Goal: Task Accomplishment & Management: Complete application form

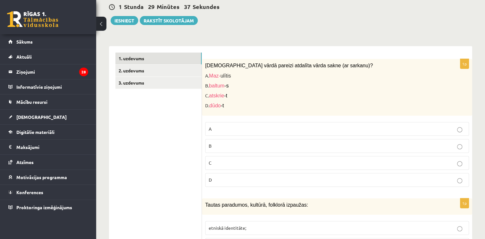
scroll to position [162, 0]
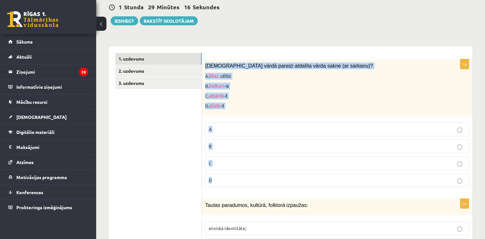
drag, startPoint x: 204, startPoint y: 57, endPoint x: 220, endPoint y: 172, distance: 116.0
click at [220, 172] on div "1p [DEMOGRAPHIC_DATA] vārdā pareizi atdalīta vārda sakne (ar sarkanu)? A. Maz- …" at bounding box center [337, 125] width 270 height 133
drag, startPoint x: 220, startPoint y: 172, endPoint x: 214, endPoint y: 77, distance: 94.8
copy div "[DEMOGRAPHIC_DATA] vārdā pareizi atdalīta vārda sakne (ar sarkanu)? A. Maz- ulī…"
click at [224, 73] on span "Maz- ulītis" at bounding box center [220, 75] width 22 height 5
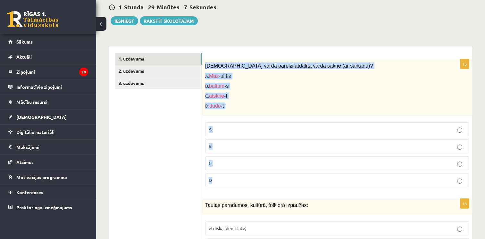
drag, startPoint x: 202, startPoint y: 54, endPoint x: 217, endPoint y: 178, distance: 124.8
click at [217, 178] on div "1p [DEMOGRAPHIC_DATA] vārdā pareizi atdalīta vārda sakne (ar sarkanu)? A. Maz- …" at bounding box center [337, 125] width 270 height 133
drag, startPoint x: 217, startPoint y: 178, endPoint x: 210, endPoint y: 88, distance: 89.8
copy div "[DEMOGRAPHIC_DATA] vārdā pareizi atdalīta vārda sakne (ar sarkanu)? A. Maz- ulī…"
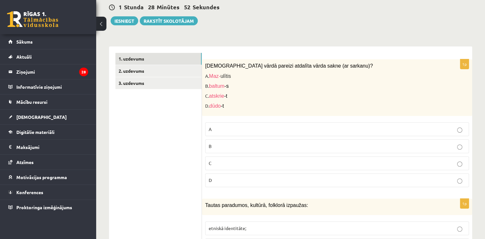
click at [216, 161] on label "C" at bounding box center [337, 163] width 264 height 14
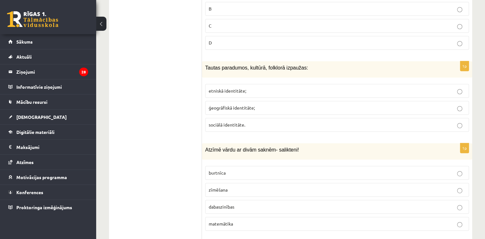
scroll to position [300, 0]
click at [227, 87] on p "etniskā identitāte;" at bounding box center [337, 90] width 257 height 7
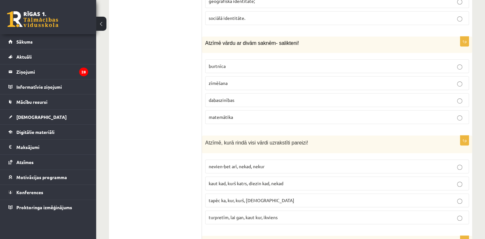
scroll to position [407, 0]
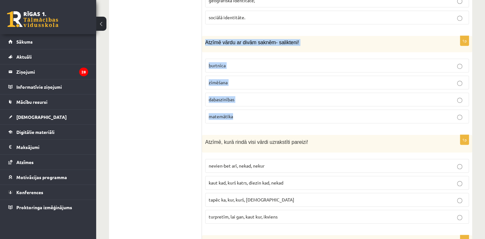
drag, startPoint x: 205, startPoint y: 30, endPoint x: 249, endPoint y: 110, distance: 91.0
click at [249, 110] on div "1p Atzīmē vārdu ar divām saknēm- salikteni! [GEOGRAPHIC_DATA] zīmēšana dabaszin…" at bounding box center [337, 82] width 270 height 93
drag, startPoint x: 249, startPoint y: 110, endPoint x: 229, endPoint y: 32, distance: 80.5
copy div "Atzīmē vārdu ar divām saknēm- salikteni! burtnīca zīmēšana dabaszinības matemāt…"
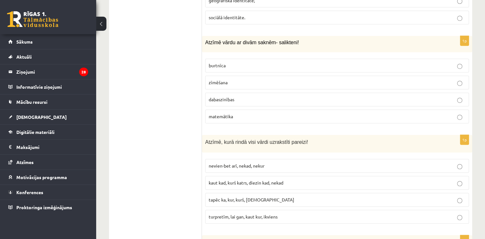
click at [248, 96] on label "dabaszinības" at bounding box center [337, 100] width 264 height 14
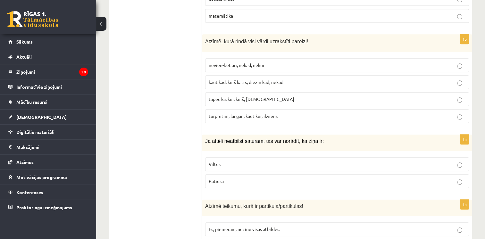
scroll to position [518, 0]
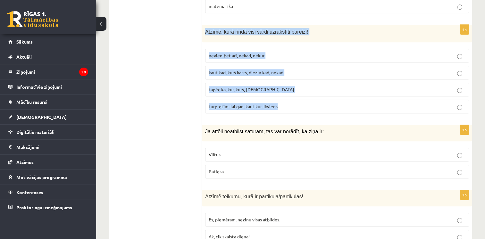
drag, startPoint x: 203, startPoint y: 21, endPoint x: 282, endPoint y: 98, distance: 110.9
click at [282, 98] on div "1p Atzīmē, kurā rindā visi vārdi uzrakstīti pareizi! nevien-bet arī, nekad, nek…" at bounding box center [337, 72] width 270 height 94
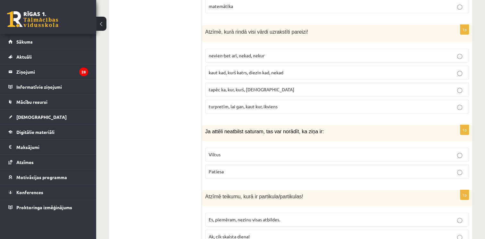
drag, startPoint x: 282, startPoint y: 98, endPoint x: 247, endPoint y: 7, distance: 97.8
click at [267, 102] on label "turpretīm, lai gan, kaut kur, ikviens" at bounding box center [337, 107] width 264 height 14
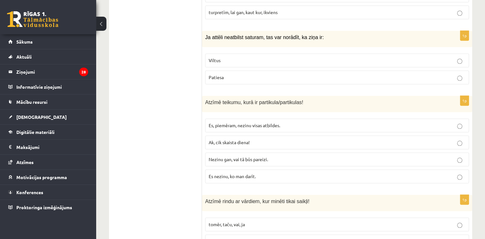
scroll to position [615, 0]
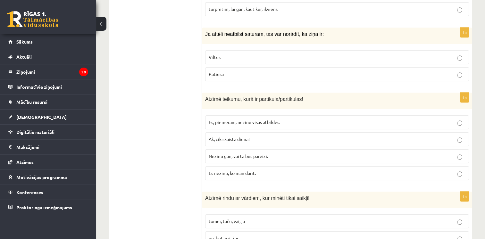
click at [223, 52] on label "Viltus" at bounding box center [337, 57] width 264 height 14
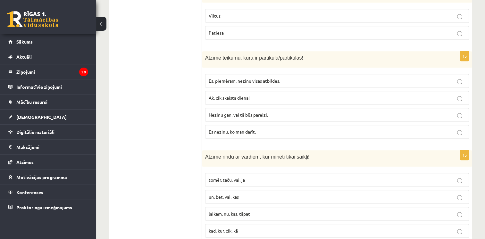
scroll to position [658, 0]
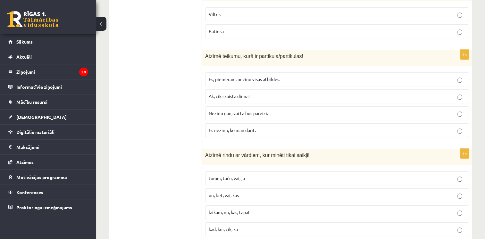
drag, startPoint x: 201, startPoint y: 46, endPoint x: 246, endPoint y: 49, distance: 44.4
click at [246, 54] on span "Atzīmē teikumu, kurā ir partikula/partikulas!" at bounding box center [254, 56] width 98 height 5
click at [207, 54] on span "Atzīmē teikumu, kurā ir partikula/partikulas!" at bounding box center [254, 56] width 98 height 5
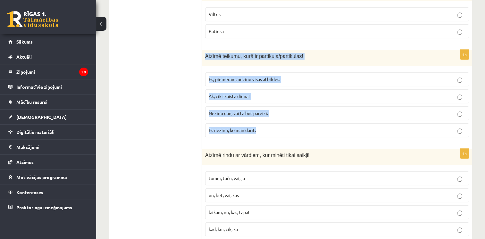
drag, startPoint x: 206, startPoint y: 45, endPoint x: 258, endPoint y: 118, distance: 89.5
click at [258, 118] on div "1p Atzīmē teikumu, kurā ir partikula/partikulas! Es, piemēram, nezinu visas atb…" at bounding box center [337, 96] width 270 height 93
drag, startPoint x: 258, startPoint y: 118, endPoint x: 233, endPoint y: 47, distance: 74.9
copy div "Atzīmē teikumu, kurā ir partikula/partikulas! Es, piemēram, nezinu visas atbild…"
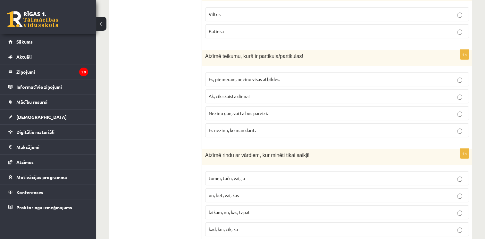
click at [232, 110] on p "Nezinu gan, vai tā būs pareizi." at bounding box center [337, 113] width 257 height 7
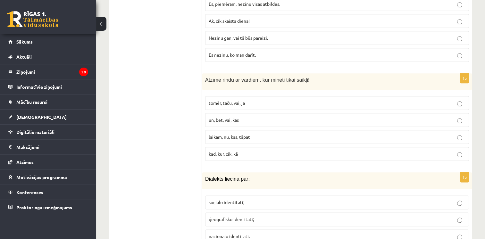
scroll to position [734, 0]
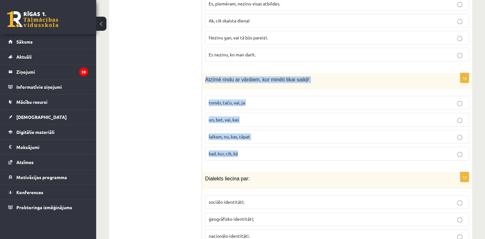
drag, startPoint x: 205, startPoint y: 69, endPoint x: 258, endPoint y: 148, distance: 95.8
click at [258, 148] on div "1p Atzīmē rindu ar vārdiem, kur minēti tikai saikļi! tomēr, taču, vai, ja un, b…" at bounding box center [337, 119] width 270 height 93
drag, startPoint x: 258, startPoint y: 148, endPoint x: 226, endPoint y: 68, distance: 86.8
copy div "Atzīmē rindu ar vārdiem, kur minēti tikai saikļi! tomēr, taču, vai, ja un, bet,…"
click at [211, 117] on span "un, bet, vai, kas" at bounding box center [224, 120] width 30 height 6
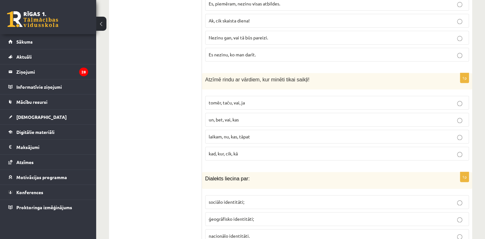
click at [222, 100] on span "tomēr, taču, vai, ja" at bounding box center [227, 103] width 36 height 6
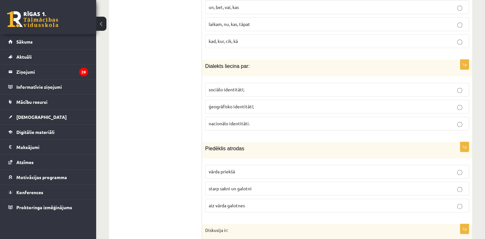
scroll to position [847, 0]
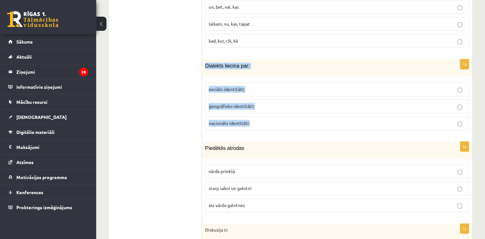
drag, startPoint x: 202, startPoint y: 54, endPoint x: 275, endPoint y: 122, distance: 99.8
click at [275, 122] on div "1p Dialekts liecina par: sociālo identitāti; ģeogrāfisko identitāti; nacionālo …" at bounding box center [337, 97] width 270 height 76
drag, startPoint x: 275, startPoint y: 122, endPoint x: 227, endPoint y: 55, distance: 82.0
copy div "Dialekts liecina par: sociālo identitāti; ģeogrāfisko identitāti; nacionālo ide…"
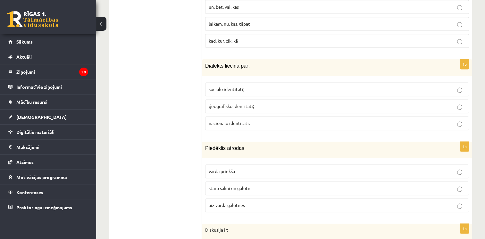
click at [222, 103] on p "ģeogrāfisko identitāti;" at bounding box center [337, 106] width 257 height 7
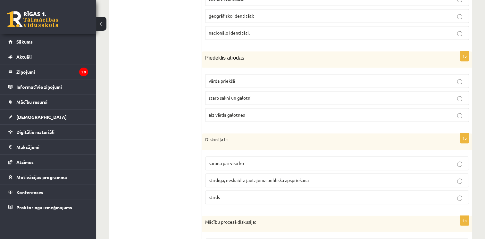
scroll to position [939, 0]
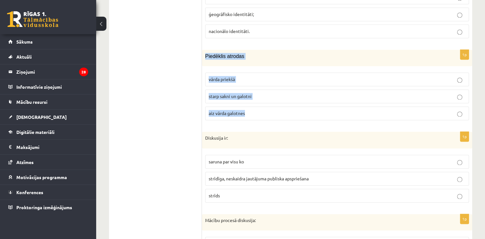
drag, startPoint x: 204, startPoint y: 45, endPoint x: 264, endPoint y: 108, distance: 87.1
click at [264, 108] on div "1p [GEOGRAPHIC_DATA] atrodas vārda priekšā starp sakni un galotni aiz vārda gal…" at bounding box center [337, 88] width 270 height 76
drag, startPoint x: 264, startPoint y: 108, endPoint x: 223, endPoint y: 47, distance: 73.6
copy div "Piedēklis atrodas vārda priekšā starp sakni un galotni aiz vārda galotnes"
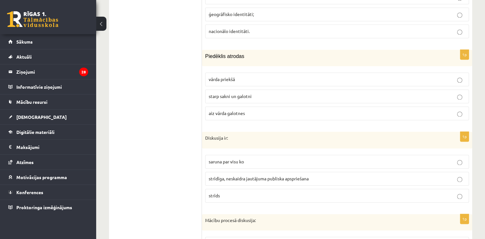
click at [220, 93] on span "starp sakni un galotni" at bounding box center [230, 96] width 43 height 6
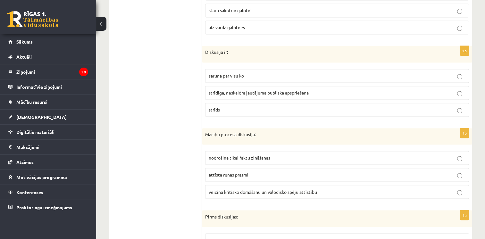
scroll to position [1025, 0]
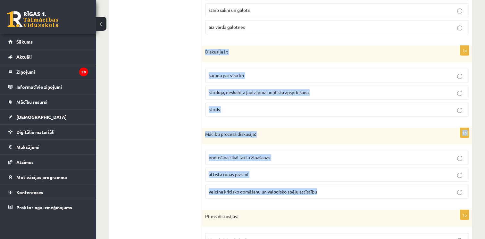
drag, startPoint x: 204, startPoint y: 39, endPoint x: 331, endPoint y: 181, distance: 190.5
copy form "Diskusija ir: saruna par visu ko strīdīga, neskaidra jautājuma publiska apsprie…"
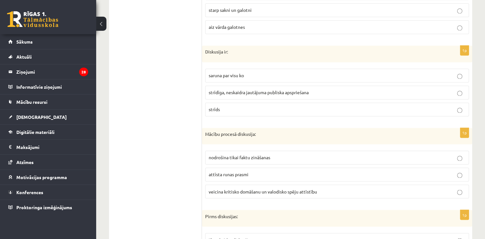
click at [240, 89] on p "strīdīga, neskaidra jautājuma publiska apspriešana" at bounding box center [337, 92] width 257 height 7
click at [220, 189] on span "veicina kritisko domāšanu un valodisko spēju attīstību" at bounding box center [263, 192] width 108 height 6
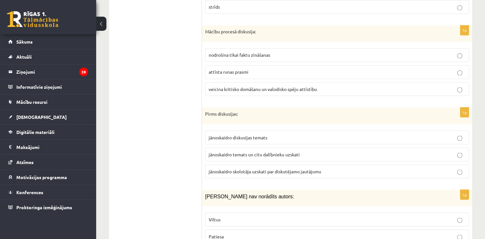
scroll to position [1131, 0]
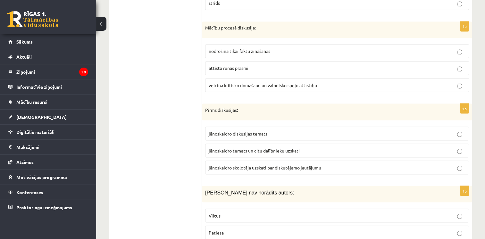
click at [241, 131] on span "jānoskaidro diskusijas temats" at bounding box center [238, 134] width 59 height 6
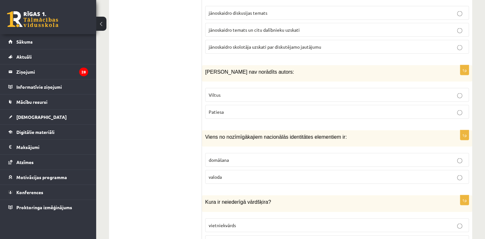
scroll to position [1252, 0]
click at [257, 88] on label "Viltus" at bounding box center [337, 95] width 264 height 14
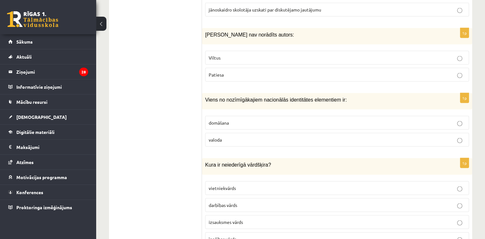
scroll to position [1289, 0]
click at [221, 133] on label "valoda" at bounding box center [337, 140] width 264 height 14
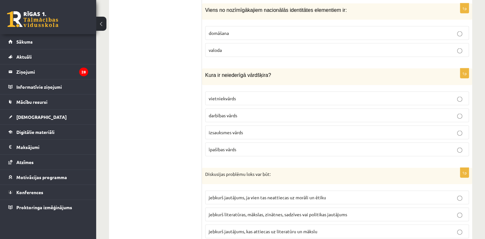
scroll to position [1397, 0]
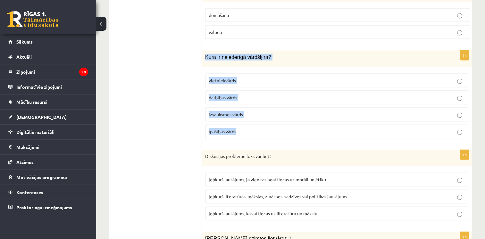
drag, startPoint x: 202, startPoint y: 47, endPoint x: 243, endPoint y: 122, distance: 84.9
click at [243, 122] on div "1p Kura ir neiederīgā vārdšķira? vietniekvārds darbības vārds izsauksmes vārds …" at bounding box center [337, 97] width 270 height 93
drag, startPoint x: 243, startPoint y: 122, endPoint x: 228, endPoint y: 46, distance: 77.4
copy div "Kura ir neiederīgā vārdšķira? vietniekvārds darbības vārds izsauksmes vārds īpa…"
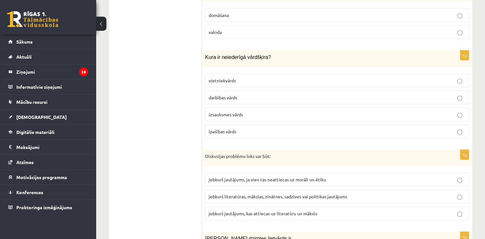
click at [232, 111] on p "izsauksmes vārds" at bounding box center [337, 114] width 257 height 7
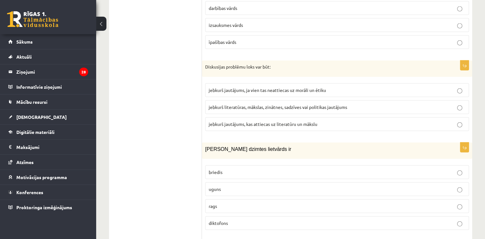
scroll to position [1489, 0]
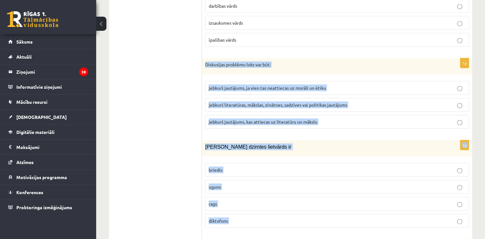
drag, startPoint x: 203, startPoint y: 48, endPoint x: 238, endPoint y: 227, distance: 183.0
drag, startPoint x: 238, startPoint y: 227, endPoint x: 222, endPoint y: 209, distance: 24.7
copy form "Diskusijas problēmu loks var būt: jebkurš jautājums, ja vien tas neattiecas uz …"
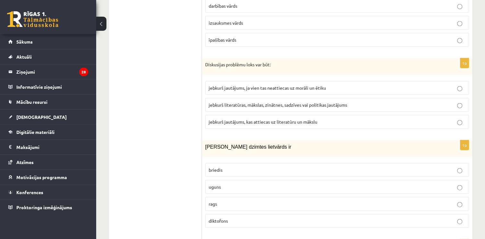
click at [242, 98] on label "jebkurš literatūras, mākslas, zinātnes, sadzīves vai politikas jautājums" at bounding box center [337, 105] width 264 height 14
click at [224, 184] on p "uguns" at bounding box center [337, 187] width 257 height 7
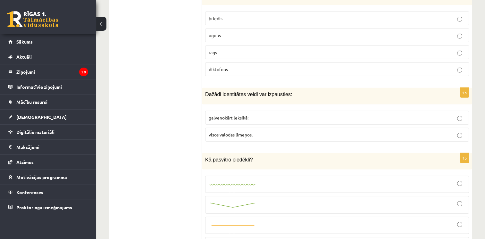
scroll to position [1642, 0]
click at [239, 131] on span "visos valodas līmeņos." at bounding box center [231, 134] width 44 height 6
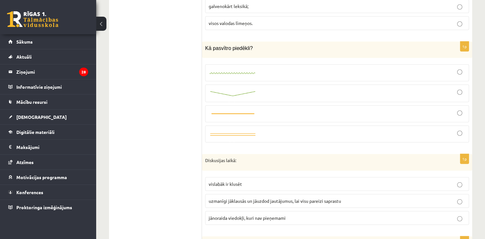
scroll to position [1754, 0]
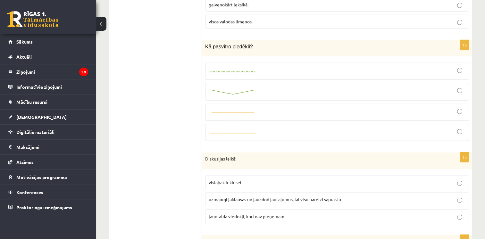
click at [219, 83] on label at bounding box center [337, 92] width 264 height 18
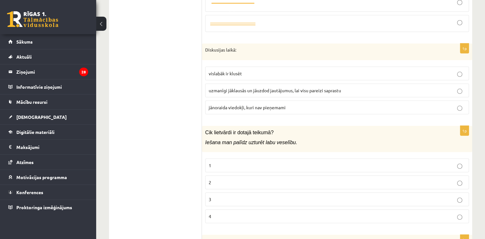
scroll to position [1862, 0]
click at [252, 88] on span "uzmanīgi jāklausās un jāuzdod jautājumus, lai visu pareizi saprastu" at bounding box center [275, 91] width 132 height 6
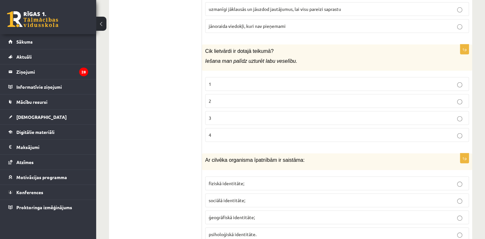
scroll to position [1945, 0]
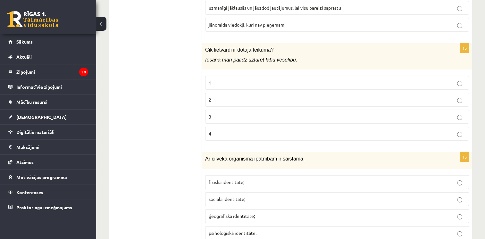
click at [237, 80] on p "1" at bounding box center [337, 83] width 257 height 7
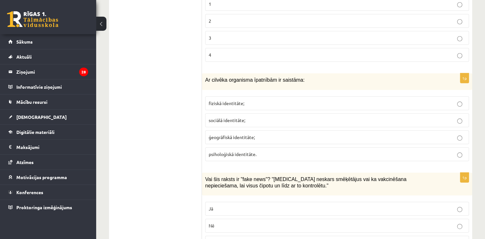
scroll to position [2025, 0]
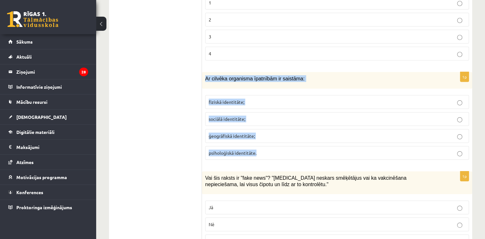
drag, startPoint x: 204, startPoint y: 59, endPoint x: 261, endPoint y: 139, distance: 98.4
click at [261, 139] on div "1p Ar cilvēka organisma īpatnībām ir saistāma: fiziskā identitāte; sociālā iden…" at bounding box center [337, 118] width 270 height 93
drag, startPoint x: 261, startPoint y: 139, endPoint x: 240, endPoint y: 63, distance: 78.7
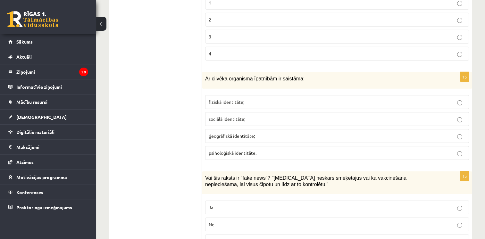
scroll to position [1791, 0]
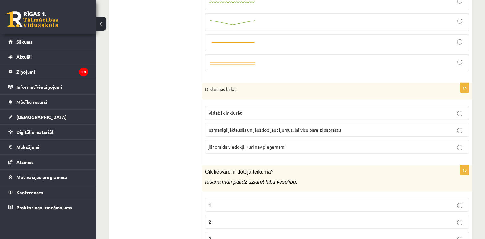
drag, startPoint x: 170, startPoint y: 45, endPoint x: 136, endPoint y: -24, distance: 76.3
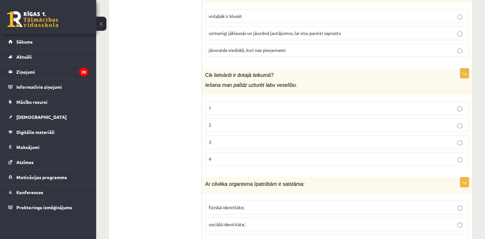
scroll to position [1977, 0]
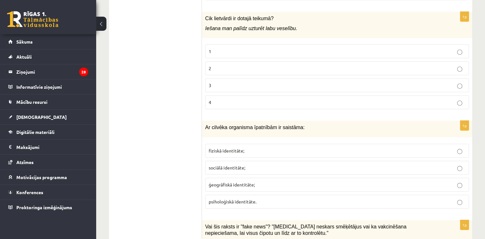
click at [244, 144] on label "fiziskā identitāte;" at bounding box center [337, 151] width 264 height 14
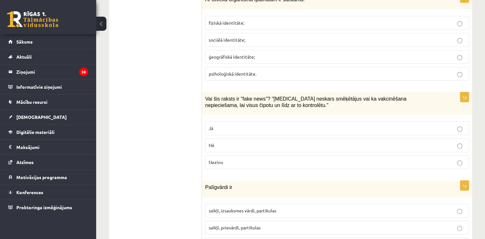
scroll to position [2105, 0]
click at [239, 121] on label "Jā" at bounding box center [337, 128] width 264 height 14
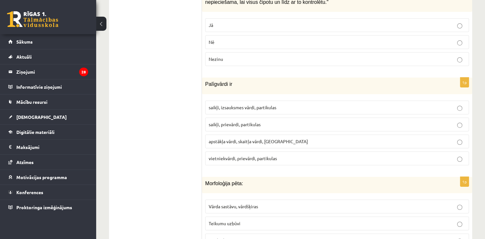
scroll to position [2209, 0]
click at [242, 104] on span "saikļi, izsauksmes vārdi, partikulas" at bounding box center [243, 107] width 68 height 6
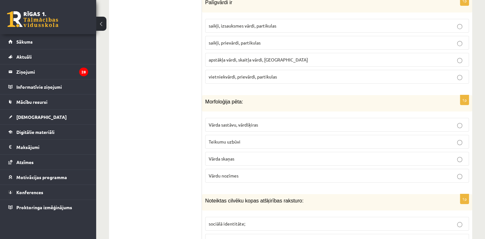
scroll to position [2292, 0]
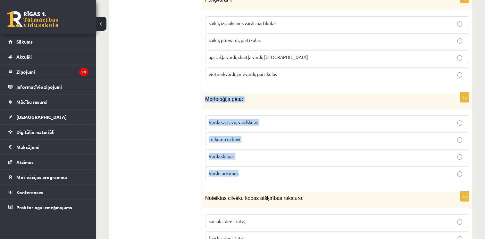
drag, startPoint x: 205, startPoint y: 80, endPoint x: 244, endPoint y: 153, distance: 82.6
click at [244, 153] on div "1p Morfoloģija pēta: Vārda sastāvu, vārdšķiras Teikumu uzbūvi Vārda skaņas Vārd…" at bounding box center [337, 139] width 270 height 93
drag, startPoint x: 244, startPoint y: 153, endPoint x: 227, endPoint y: 81, distance: 73.7
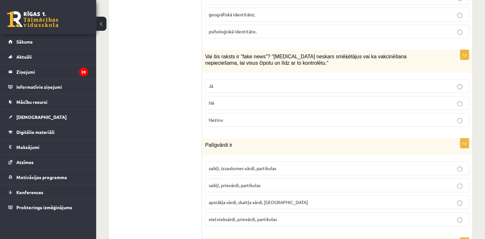
drag, startPoint x: 159, startPoint y: 30, endPoint x: 142, endPoint y: -24, distance: 56.4
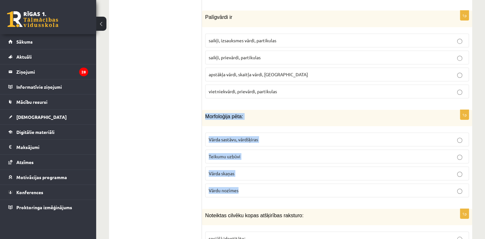
scroll to position [2302, 0]
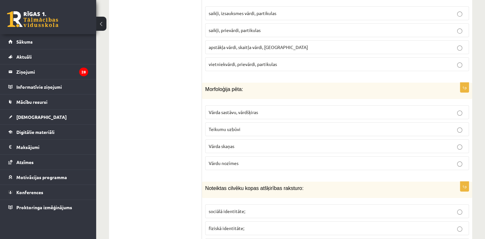
click at [238, 109] on span "Vārda sastāvu, vārdšķiras" at bounding box center [233, 112] width 49 height 6
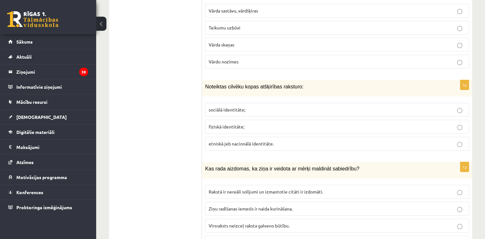
scroll to position [2404, 0]
click at [238, 106] on p "sociālā identitāte;" at bounding box center [337, 109] width 257 height 7
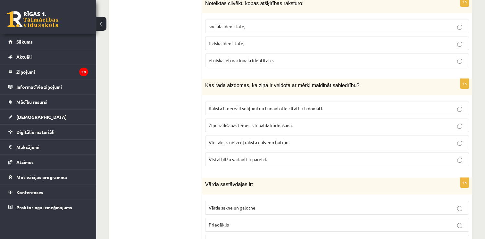
scroll to position [2489, 0]
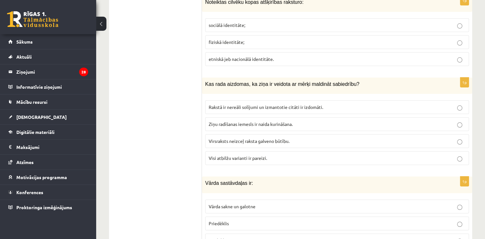
click at [233, 155] on span "Visi atbilžu varianti ir pareizi." at bounding box center [238, 158] width 58 height 6
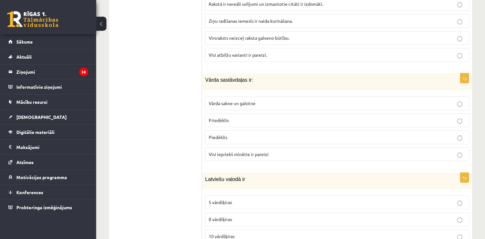
scroll to position [2596, 0]
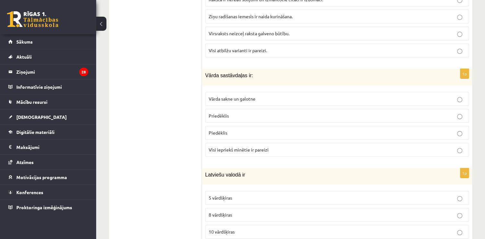
click at [235, 147] on span "Visi iepriekš minētie ir pareizi" at bounding box center [239, 150] width 60 height 6
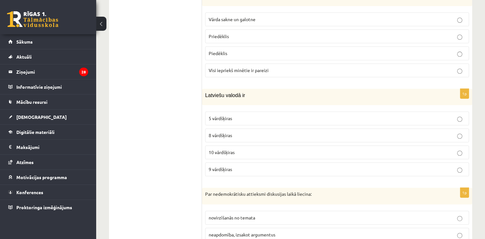
scroll to position [2676, 0]
click at [220, 162] on label "9 vārdšķiras" at bounding box center [337, 169] width 264 height 14
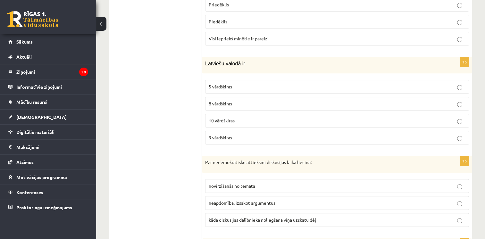
scroll to position [2708, 0]
drag, startPoint x: 201, startPoint y: 43, endPoint x: 204, endPoint y: 40, distance: 3.7
click at [204, 57] on div "Latviešu valodā ir" at bounding box center [337, 65] width 270 height 16
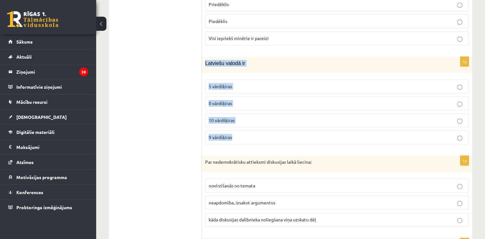
drag, startPoint x: 204, startPoint y: 40, endPoint x: 235, endPoint y: 120, distance: 85.6
click at [235, 120] on div "1p Latviešu valodā ir 5 vārdšķiras 8 vārdšķiras 10 vārdšķiras 9 vārdšķiras" at bounding box center [337, 103] width 270 height 93
drag, startPoint x: 235, startPoint y: 120, endPoint x: 228, endPoint y: 117, distance: 7.5
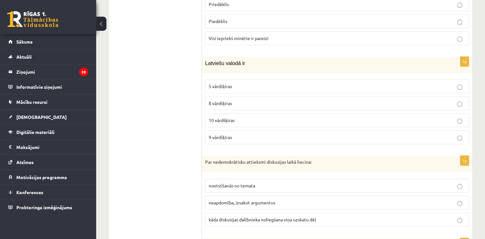
click at [238, 114] on label "10 vārdšķiras" at bounding box center [337, 121] width 264 height 14
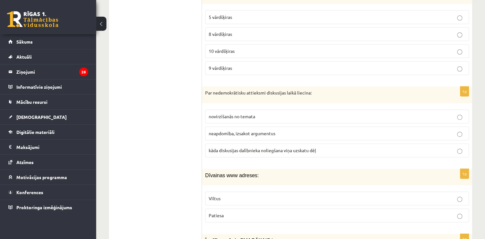
scroll to position [2778, 0]
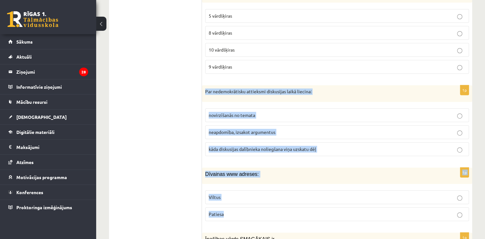
drag, startPoint x: 205, startPoint y: 70, endPoint x: 242, endPoint y: 185, distance: 121.1
drag, startPoint x: 242, startPoint y: 185, endPoint x: 223, endPoint y: 130, distance: 58.8
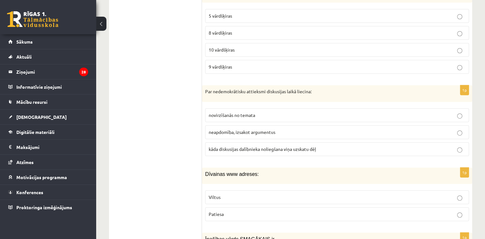
click at [216, 146] on span "kāda diskusijas dalībnieka noliegšana viņa uzskatu dēļ" at bounding box center [262, 149] width 107 height 6
click at [238, 194] on p "Viltus" at bounding box center [337, 197] width 257 height 7
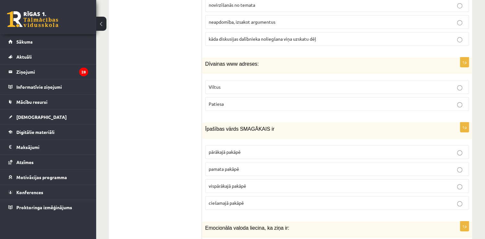
scroll to position [2921, 0]
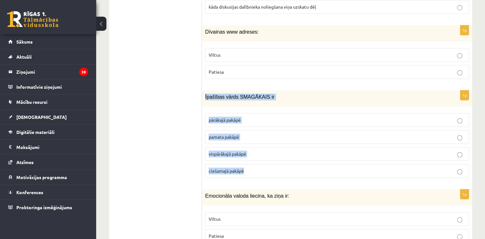
drag, startPoint x: 205, startPoint y: 75, endPoint x: 248, endPoint y: 151, distance: 86.9
click at [248, 151] on div "1p Īpašības vārds SMAGĀKAIS ir pārākajā pakāpē pamata pakāpē [GEOGRAPHIC_DATA] …" at bounding box center [337, 136] width 270 height 93
drag, startPoint x: 248, startPoint y: 151, endPoint x: 225, endPoint y: 74, distance: 79.6
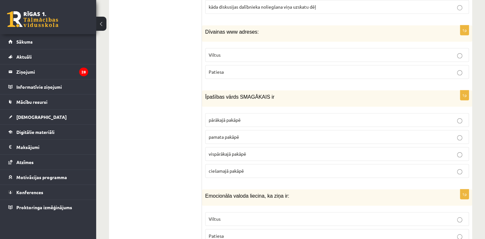
click at [223, 151] on span "vispārākajā pakāpē" at bounding box center [228, 154] width 38 height 6
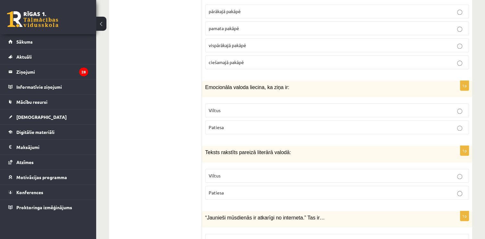
scroll to position [3033, 0]
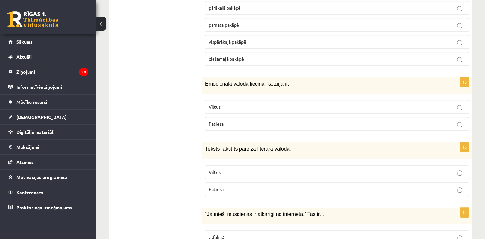
click at [227, 121] on p "Patiesa" at bounding box center [337, 124] width 257 height 7
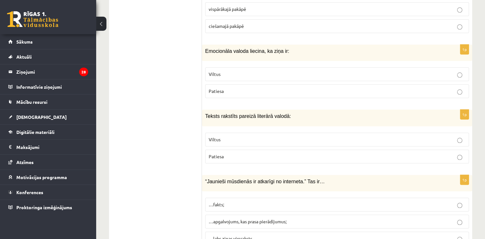
scroll to position [3068, 0]
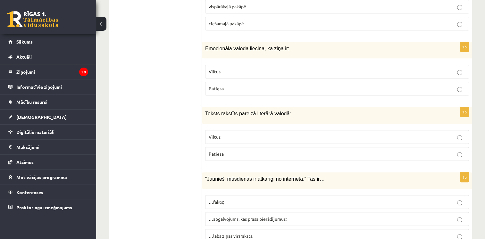
click at [223, 147] on label "Patiesa" at bounding box center [337, 154] width 264 height 14
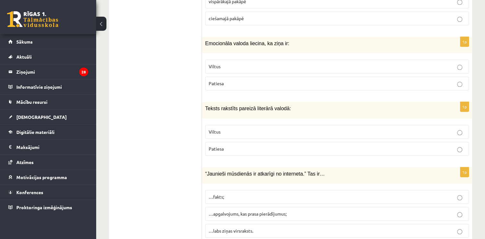
click at [225, 211] on p "…apgalvojums, kas prasa pierādījumus;" at bounding box center [337, 214] width 257 height 7
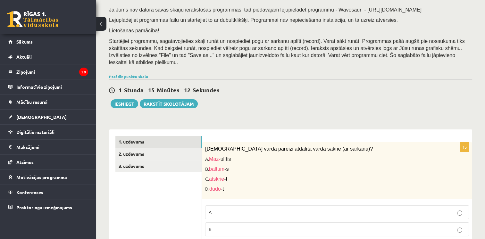
scroll to position [80, 0]
click at [129, 148] on link "2. uzdevums" at bounding box center [158, 154] width 86 height 12
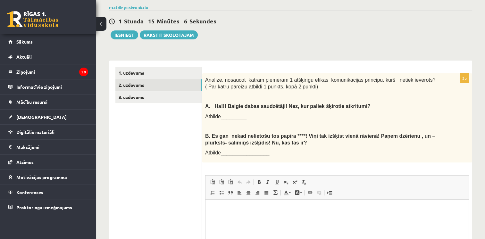
scroll to position [151, 0]
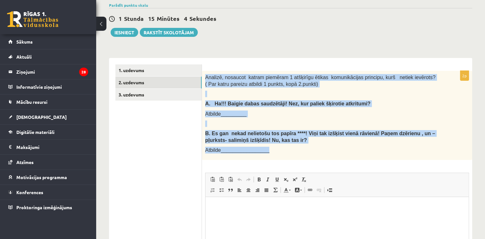
drag, startPoint x: 205, startPoint y: 67, endPoint x: 274, endPoint y: 138, distance: 98.7
click at [274, 138] on div "Analizē, nosaucot katram piemēram 1 atšķirīgu ētikas komunikācijas principu, ku…" at bounding box center [337, 115] width 270 height 89
drag, startPoint x: 274, startPoint y: 138, endPoint x: 239, endPoint y: 94, distance: 56.4
click at [210, 44] on div "Latviešu valoda 11.a1 JK klase 1. ieskaite , [PERSON_NAME] (11.a1 JK) Ieskaitē …" at bounding box center [290, 100] width 389 height 452
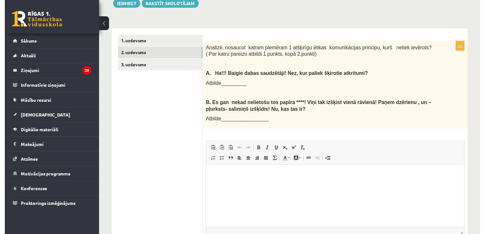
scroll to position [180, 0]
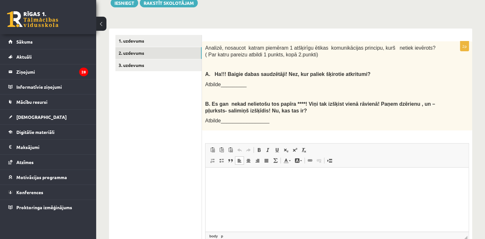
click at [246, 176] on p "Editor, wiswyg-editor-user-answer-47433987459940" at bounding box center [337, 177] width 250 height 7
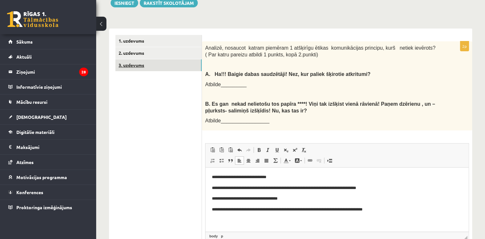
click at [139, 59] on link "3. uzdevums" at bounding box center [158, 65] width 86 height 12
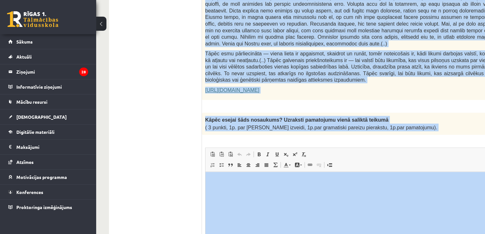
scroll to position [481, 0]
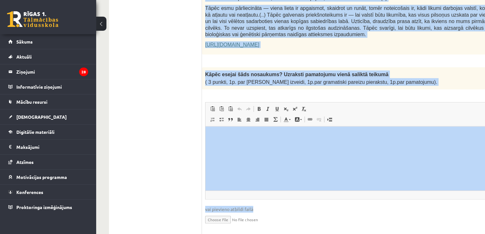
drag, startPoint x: 206, startPoint y: 159, endPoint x: 411, endPoint y: 65, distance: 225.5
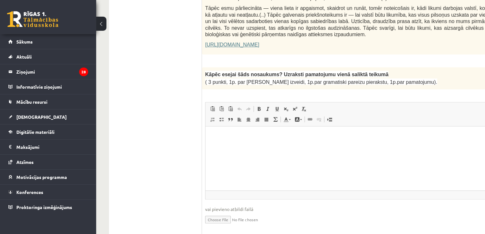
click at [225, 134] on p "Editor, wiswyg-editor-user-answer-47433894208200" at bounding box center [374, 136] width 324 height 7
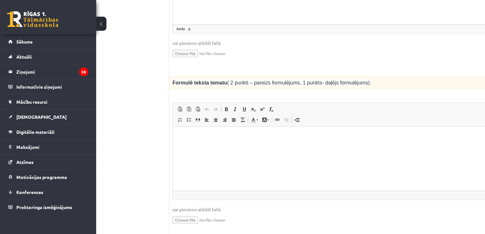
scroll to position [648, 33]
drag, startPoint x: 171, startPoint y: 63, endPoint x: 219, endPoint y: 68, distance: 49.0
click at [219, 75] on div "Formulē teksta tematu ( 2 punkti – pareizs formulējums, 1 punkts- daļējs formul…" at bounding box center [341, 82] width 344 height 14
drag, startPoint x: 219, startPoint y: 68, endPoint x: 211, endPoint y: 64, distance: 9.0
click at [233, 46] on input "file" at bounding box center [341, 52] width 337 height 13
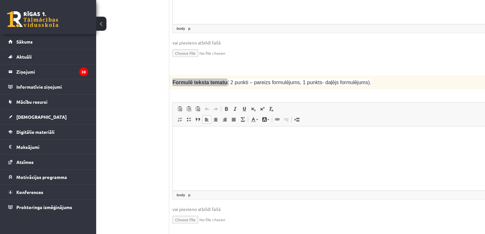
click at [209, 135] on p "Editor, wiswyg-editor-user-answer-47433966100020" at bounding box center [341, 136] width 324 height 7
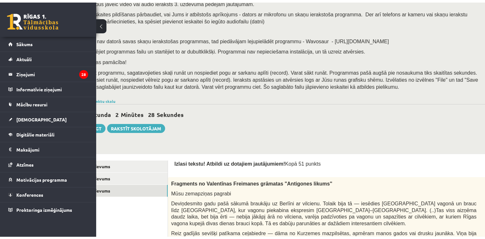
scroll to position [50, 0]
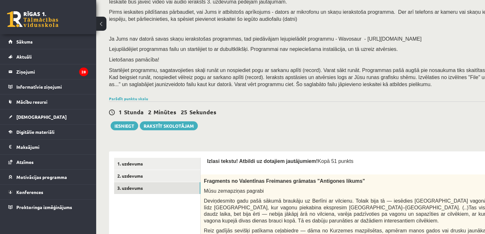
click at [104, 25] on button at bounding box center [101, 24] width 10 height 14
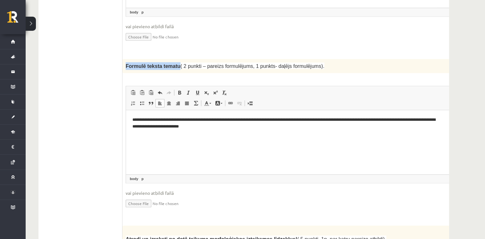
scroll to position [804, 0]
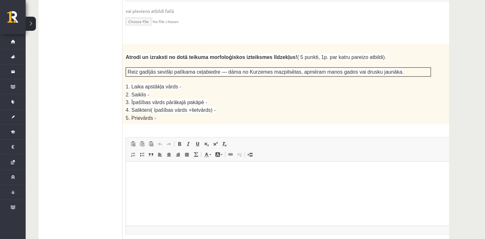
scroll to position [836, 0]
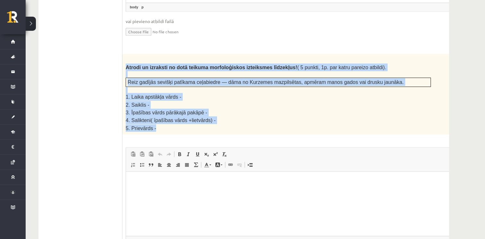
drag, startPoint x: 123, startPoint y: 47, endPoint x: 164, endPoint y: 106, distance: 72.4
click at [164, 106] on div "Atrodi un izraksti no dotā teikuma morfoloģiskos izteiksmes līdzekļus! ( 5 punk…" at bounding box center [295, 94] width 344 height 81
drag, startPoint x: 164, startPoint y: 106, endPoint x: 137, endPoint y: 88, distance: 32.9
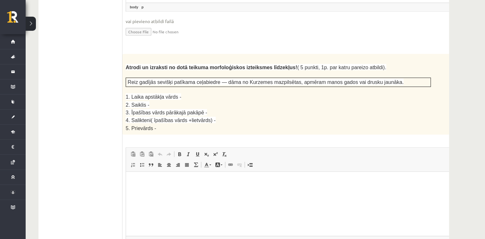
click at [148, 177] on html at bounding box center [294, 182] width 337 height 20
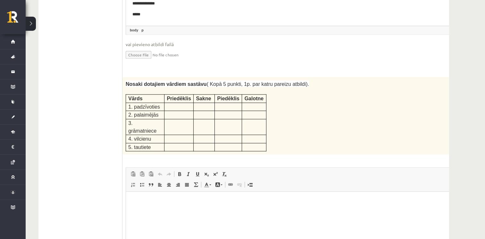
scroll to position [1047, 0]
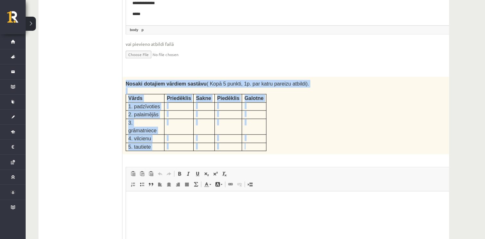
drag, startPoint x: 124, startPoint y: 61, endPoint x: 248, endPoint y: 114, distance: 134.0
click at [248, 114] on div "Nosaki dotajiem vārdiem sastāvu ( Kopā 5 punkti, 1p. par katru pareizu atbildi)…" at bounding box center [295, 116] width 344 height 78
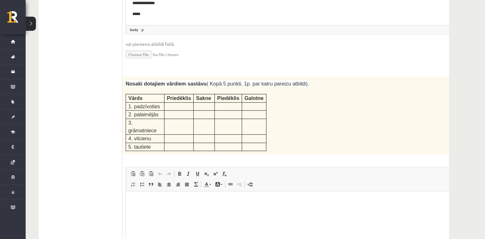
click at [128, 42] on fieldset "**********" at bounding box center [294, 2] width 337 height 130
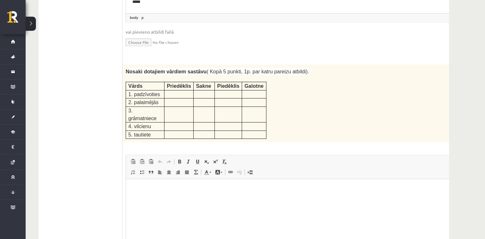
scroll to position [1059, 0]
drag, startPoint x: 268, startPoint y: 323, endPoint x: 141, endPoint y: 182, distance: 189.1
click at [141, 182] on html at bounding box center [294, 190] width 337 height 20
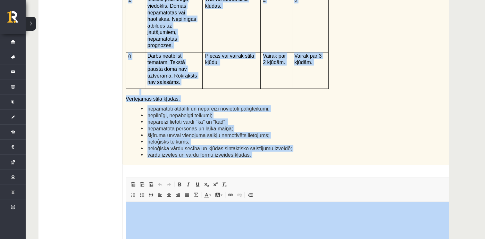
scroll to position [1547, 0]
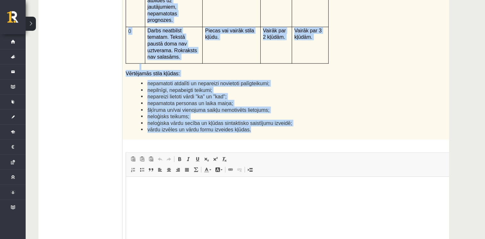
drag, startPoint x: 126, startPoint y: 29, endPoint x: 245, endPoint y: 59, distance: 122.8
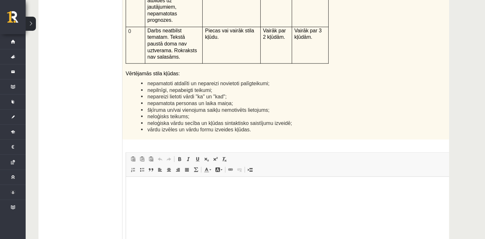
click at [140, 190] on html at bounding box center [294, 187] width 337 height 20
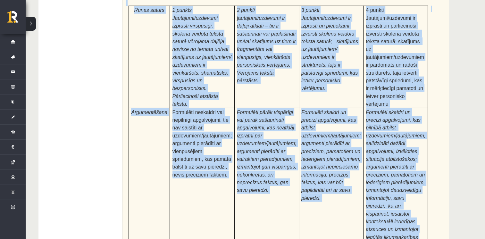
scroll to position [2008, 0]
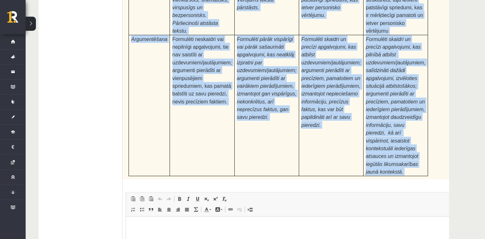
drag, startPoint x: 124, startPoint y: 69, endPoint x: 391, endPoint y: 68, distance: 267.5
click at [391, 68] on div "Pamatojoties uz izlasīto tekstu, izsaki viedokli par izlasīto, atbildot uz jaut…" at bounding box center [295, 6] width 344 height 348
drag, startPoint x: 391, startPoint y: 68, endPoint x: 372, endPoint y: 26, distance: 45.9
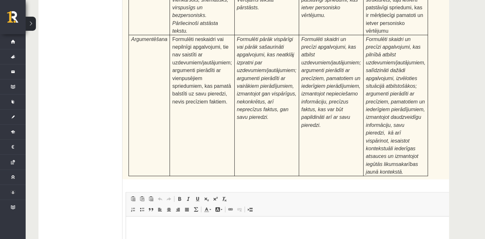
type input "**********"
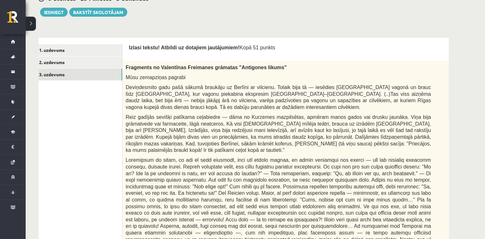
scroll to position [31, 0]
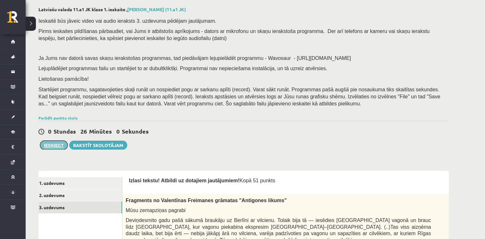
click at [50, 144] on button "Iesniegt" at bounding box center [54, 145] width 28 height 9
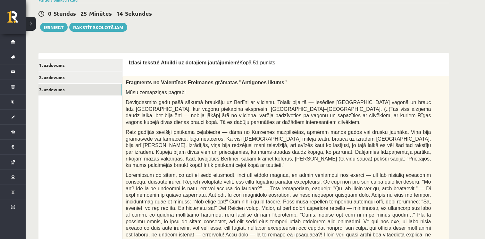
scroll to position [164, 0]
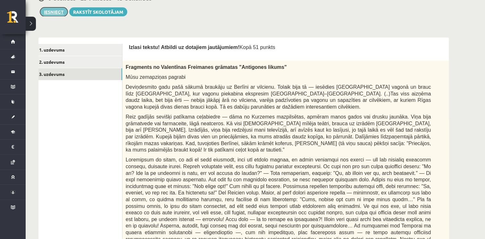
click at [60, 10] on button "Iesniegt" at bounding box center [54, 11] width 28 height 9
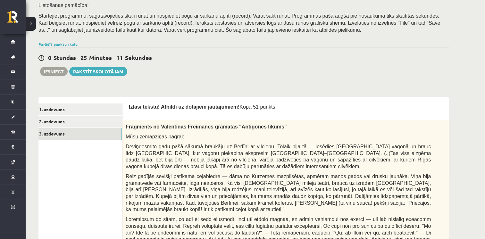
scroll to position [105, 0]
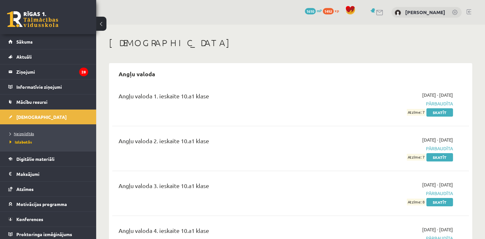
click at [26, 135] on link "Neizpildītās" at bounding box center [50, 134] width 80 height 6
